Goal: Task Accomplishment & Management: Use online tool/utility

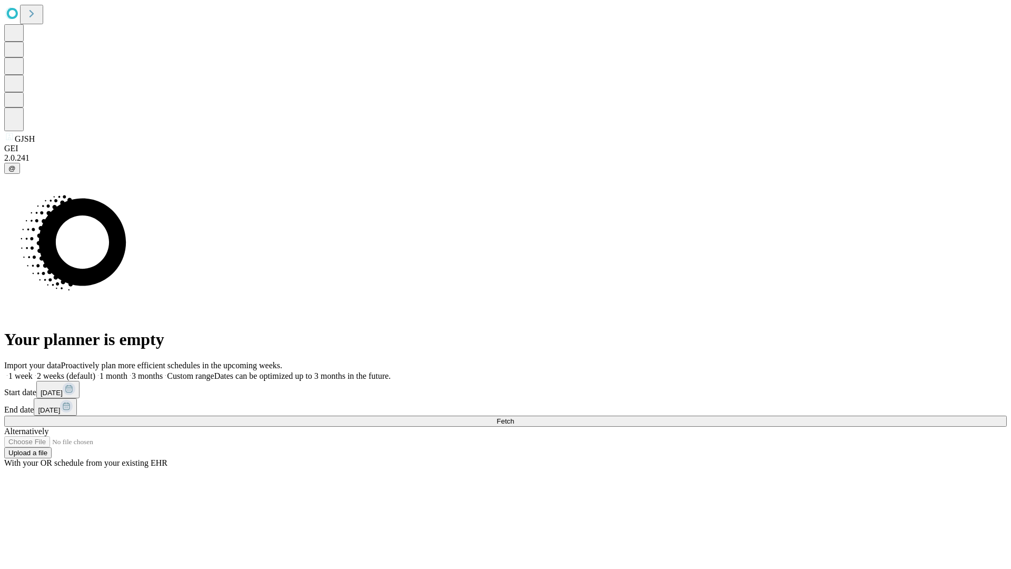
click at [514, 417] on span "Fetch" at bounding box center [505, 421] width 17 height 8
